Goal: Transaction & Acquisition: Purchase product/service

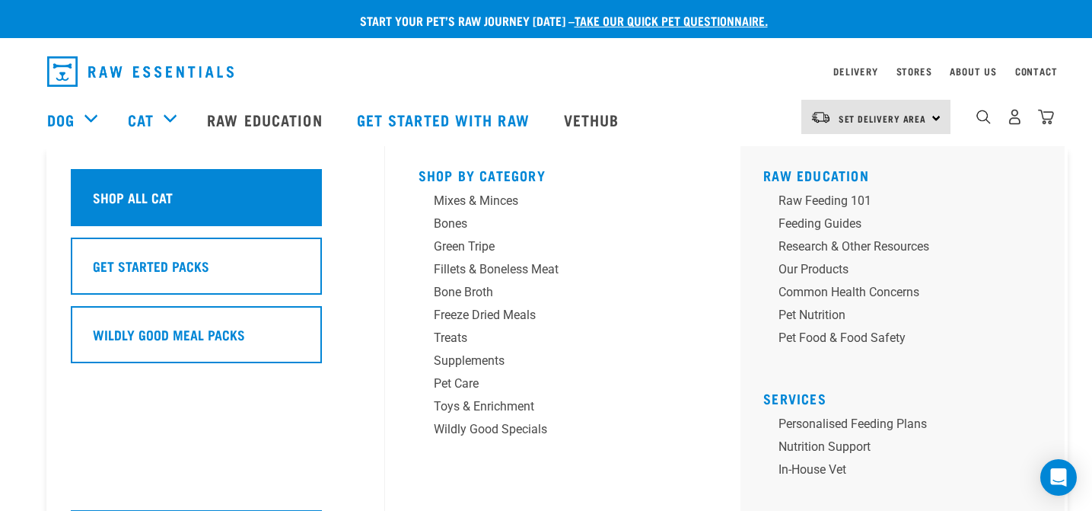
click at [162, 198] on h5 "Shop All Cat" at bounding box center [133, 197] width 80 height 20
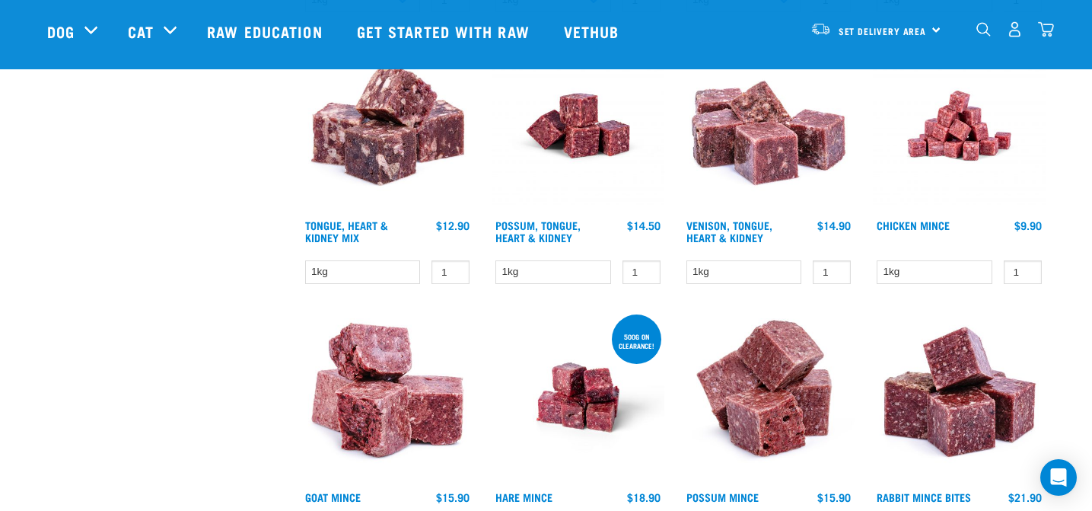
scroll to position [1218, 0]
